Goal: Task Accomplishment & Management: Use online tool/utility

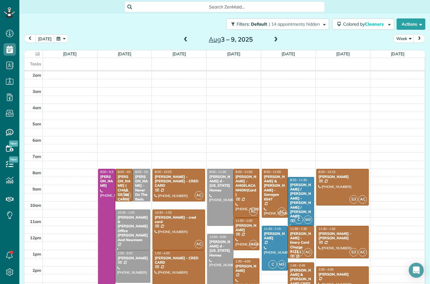
scroll to position [20, 0]
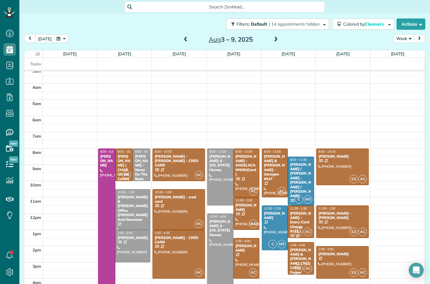
click at [42, 39] on button "[DATE]" at bounding box center [44, 38] width 19 height 8
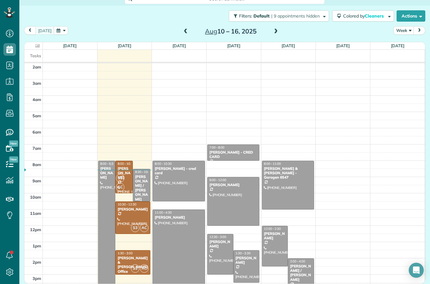
scroll to position [0, 0]
click at [346, 152] on td at bounding box center [234, 156] width 382 height 8
click at [107, 183] on div at bounding box center [106, 238] width 17 height 154
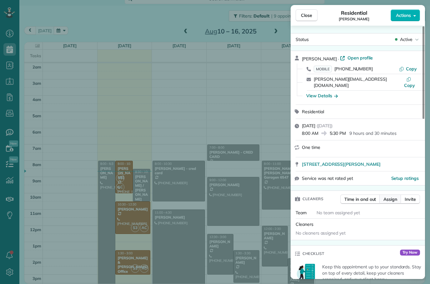
click at [392, 196] on span "Assign" at bounding box center [390, 199] width 14 height 6
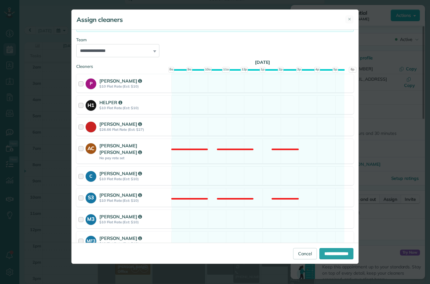
scroll to position [58, 0]
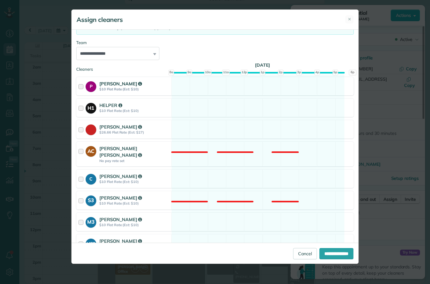
click at [133, 89] on strong "$10 Flat Rate (Est: $10)" at bounding box center [134, 89] width 70 height 4
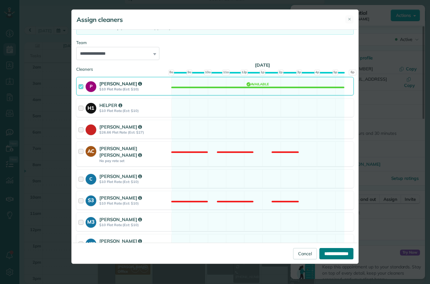
click at [330, 259] on input "**********" at bounding box center [336, 253] width 34 height 11
type input "**********"
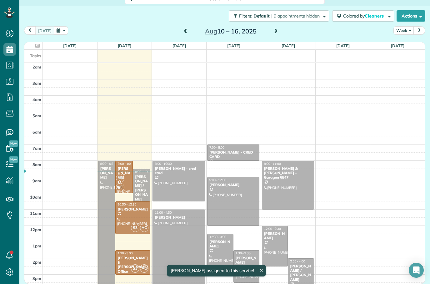
scroll to position [7, 0]
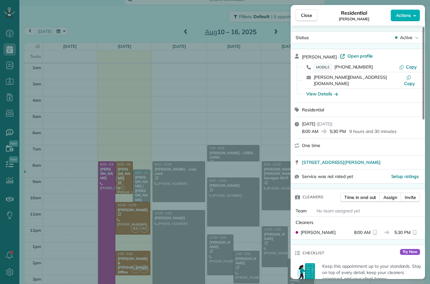
scroll to position [2, 0]
click at [310, 16] on span "Close" at bounding box center [306, 15] width 11 height 6
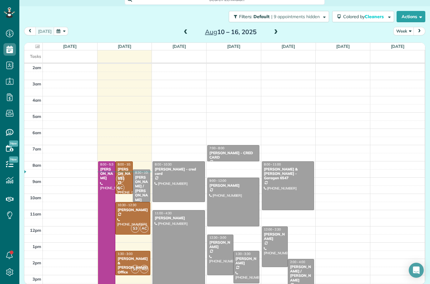
click at [62, 27] on button "button" at bounding box center [61, 31] width 14 height 8
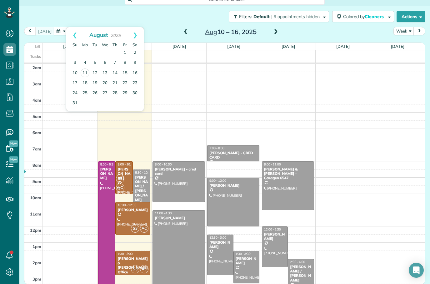
click at [162, 27] on div "[DATE] Week [DATE] – [DATE]" at bounding box center [224, 33] width 401 height 12
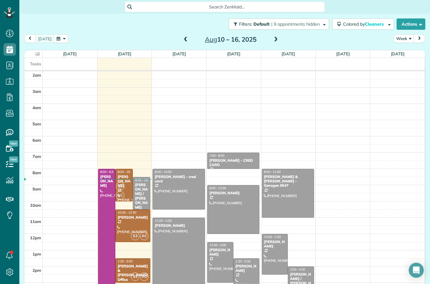
click at [404, 34] on button "Week" at bounding box center [403, 38] width 21 height 8
click at [410, 72] on link "Month" at bounding box center [418, 78] width 49 height 12
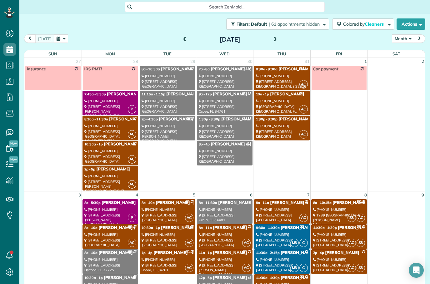
click at [187, 41] on span at bounding box center [184, 40] width 7 height 6
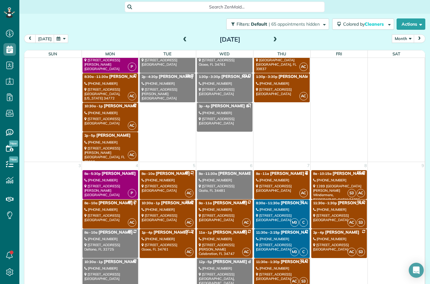
scroll to position [731, 0]
click at [43, 40] on button "[DATE]" at bounding box center [44, 38] width 19 height 8
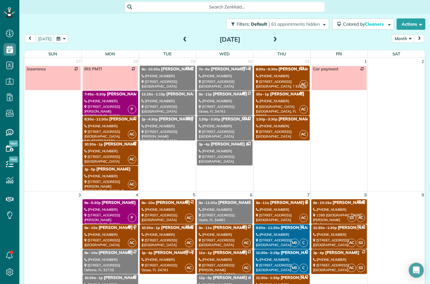
scroll to position [0, 0]
click at [407, 40] on button "Month" at bounding box center [403, 38] width 22 height 8
click at [405, 56] on link "Day" at bounding box center [416, 53] width 49 height 12
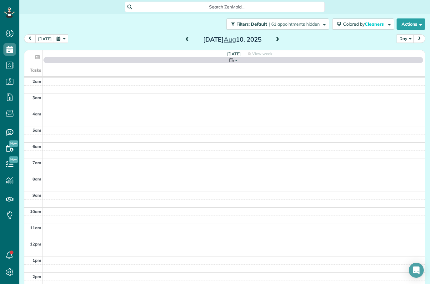
scroll to position [20, 0]
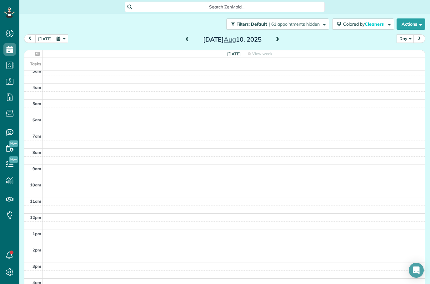
click at [403, 42] on button "Day" at bounding box center [404, 38] width 17 height 8
click at [409, 66] on link "Week" at bounding box center [421, 65] width 49 height 12
